Goal: Task Accomplishment & Management: Use online tool/utility

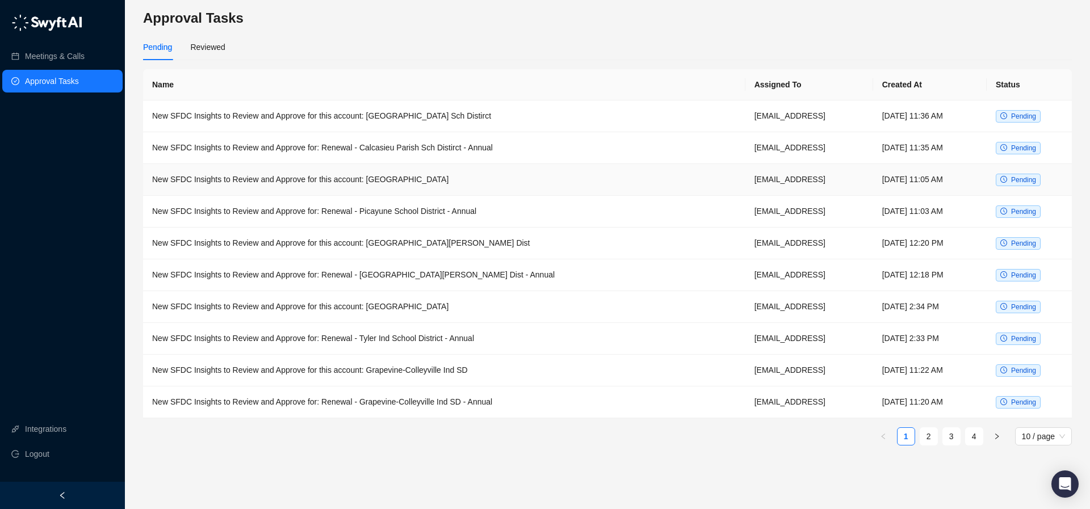
click at [425, 184] on td "New SFDC Insights to Review and Approve for this account: [GEOGRAPHIC_DATA]" at bounding box center [444, 180] width 603 height 32
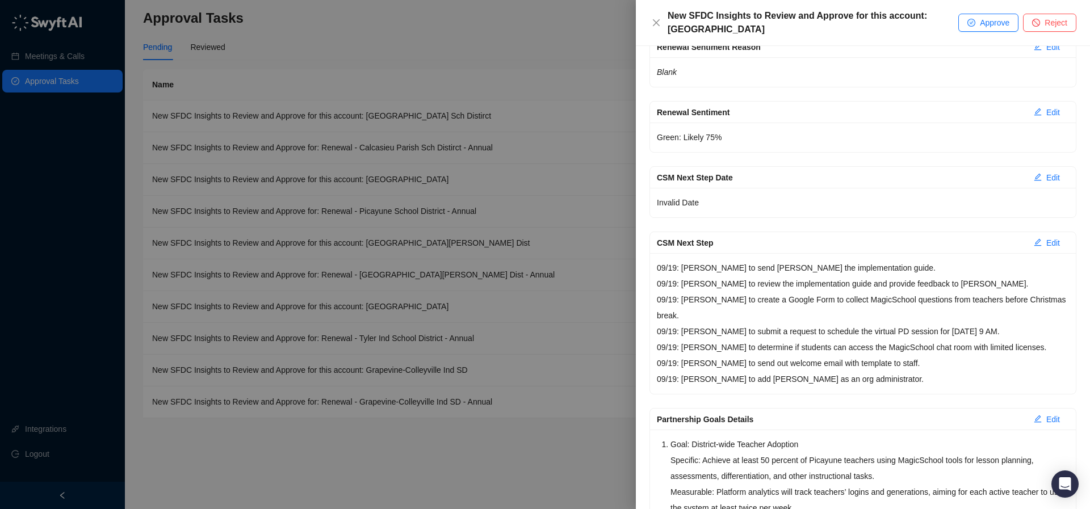
scroll to position [165, 0]
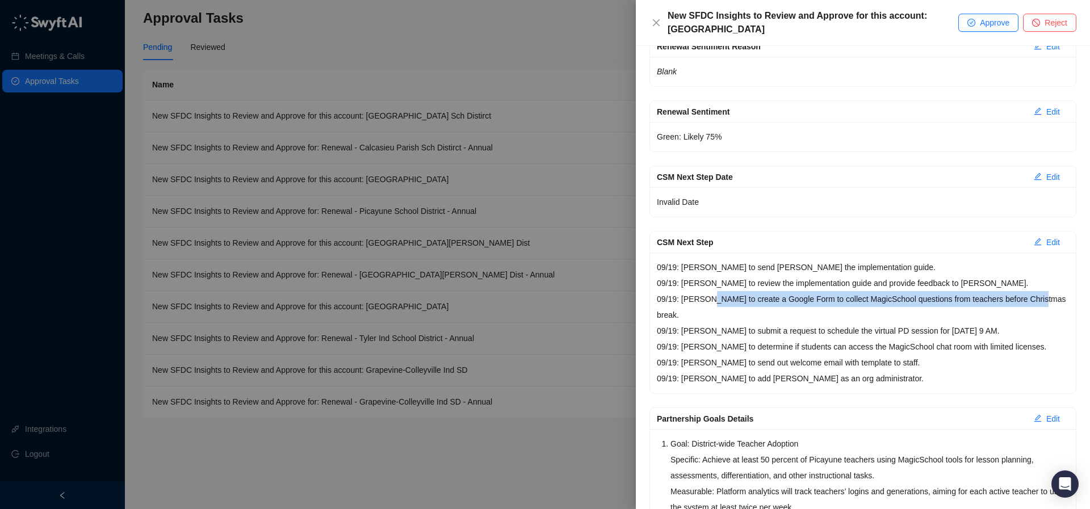
drag, startPoint x: 711, startPoint y: 300, endPoint x: 1055, endPoint y: 298, distance: 343.6
click at [1055, 298] on p "09/19: [PERSON_NAME] to send [PERSON_NAME] the implementation guide. 09/19: [PE…" at bounding box center [863, 323] width 412 height 127
copy p "create a Google Form to collect MagicSchool questions from teachers before Chri…"
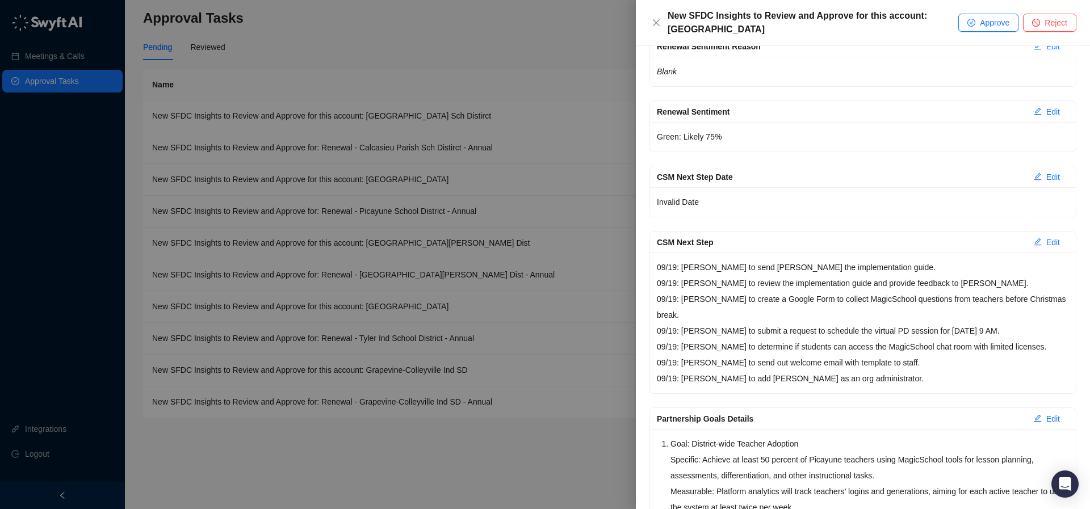
click at [716, 331] on p "09/19: [PERSON_NAME] to send [PERSON_NAME] the implementation guide. 09/19: [PE…" at bounding box center [863, 323] width 412 height 127
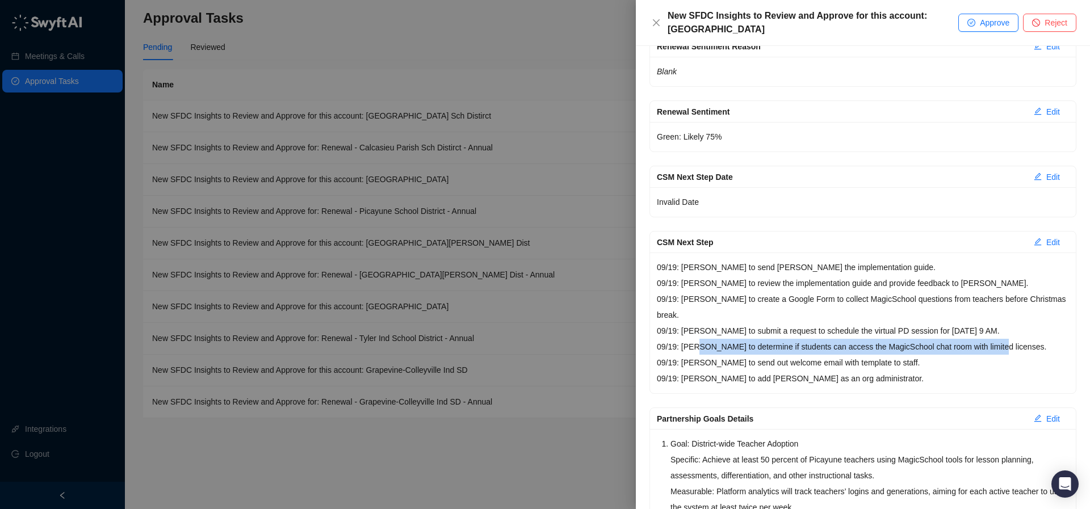
drag, startPoint x: 701, startPoint y: 332, endPoint x: 1010, endPoint y: 327, distance: 309.0
click at [1010, 327] on p "09/19: [PERSON_NAME] to send [PERSON_NAME] the implementation guide. 09/19: [PE…" at bounding box center [863, 323] width 412 height 127
copy p "to determine if students can access the MagicSchool chat room with limited lice…"
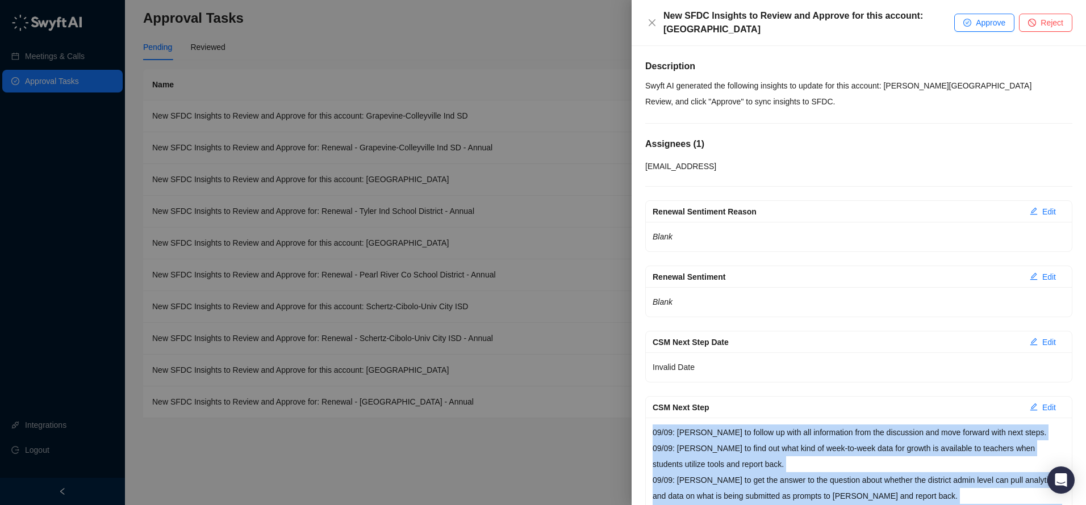
scroll to position [683, 0]
